Goal: Task Accomplishment & Management: Manage account settings

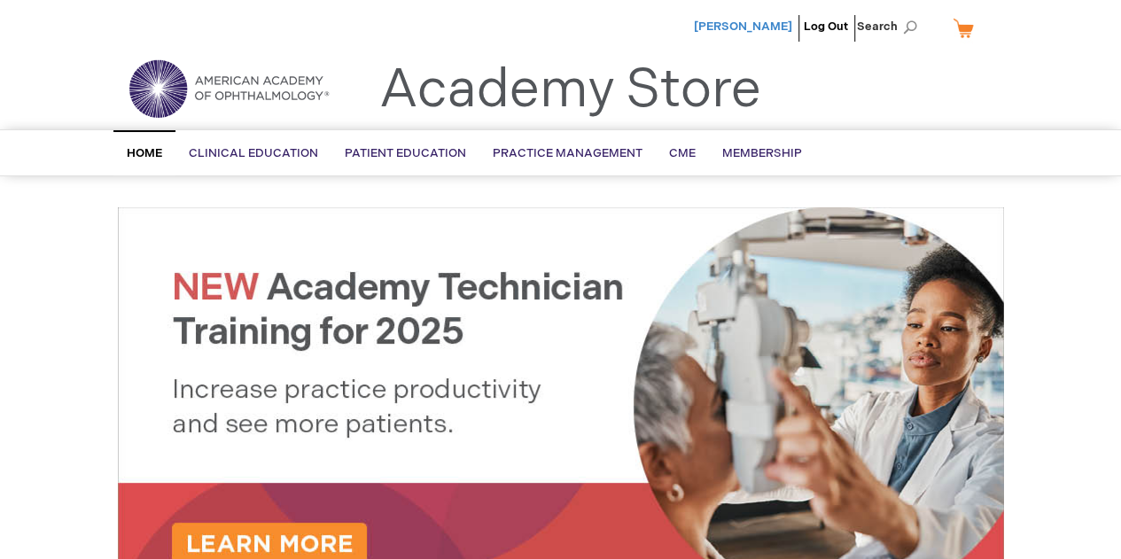
click at [769, 27] on span "[PERSON_NAME]" at bounding box center [743, 26] width 98 height 14
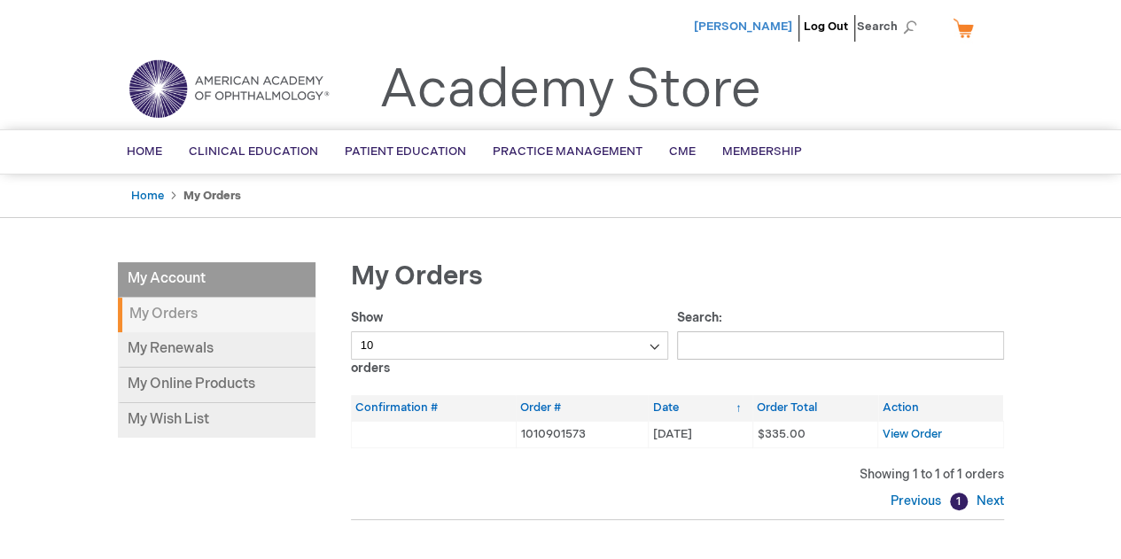
click at [761, 24] on span "[PERSON_NAME]" at bounding box center [743, 26] width 98 height 14
click at [224, 79] on img at bounding box center [228, 89] width 213 height 64
